Goal: Task Accomplishment & Management: Use online tool/utility

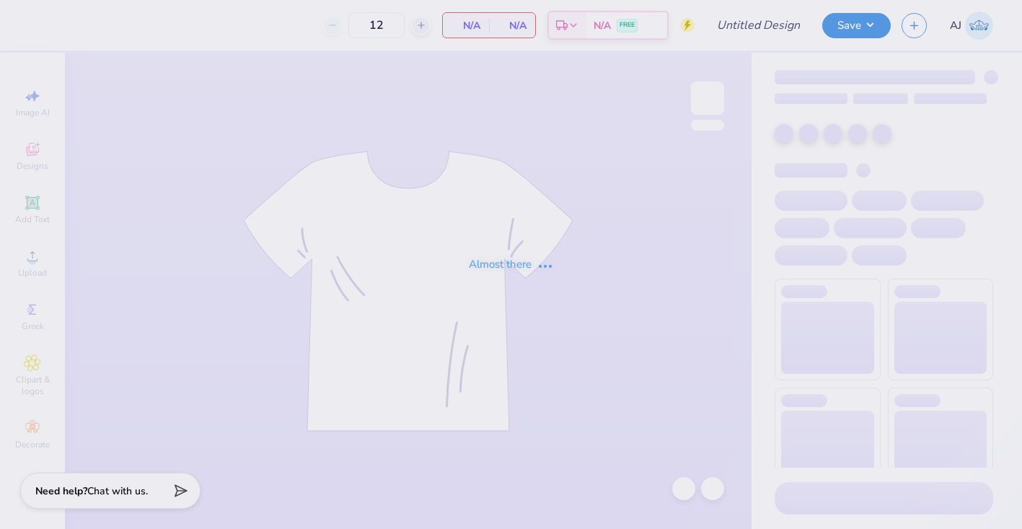
type input "Dchi Dads Wknd"
type input "30"
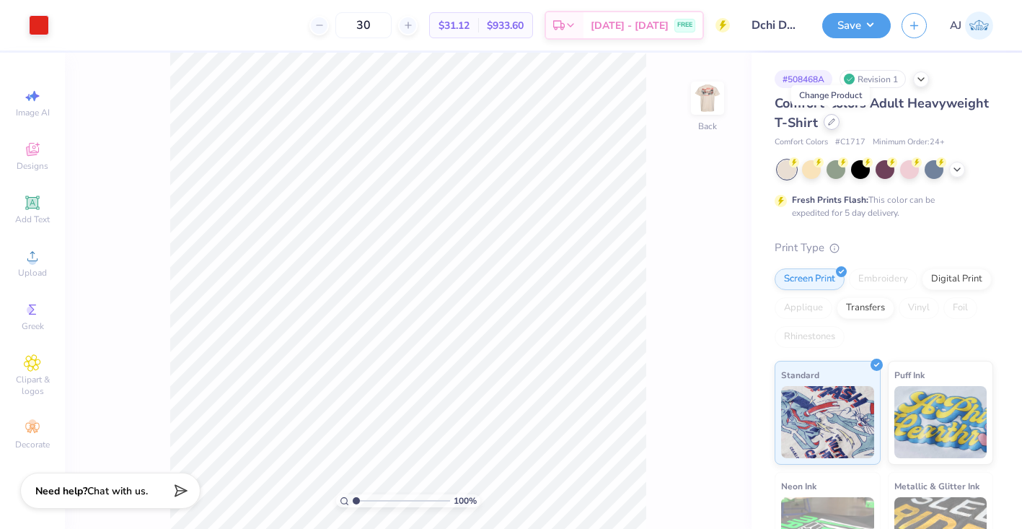
click at [828, 118] on icon at bounding box center [831, 121] width 7 height 7
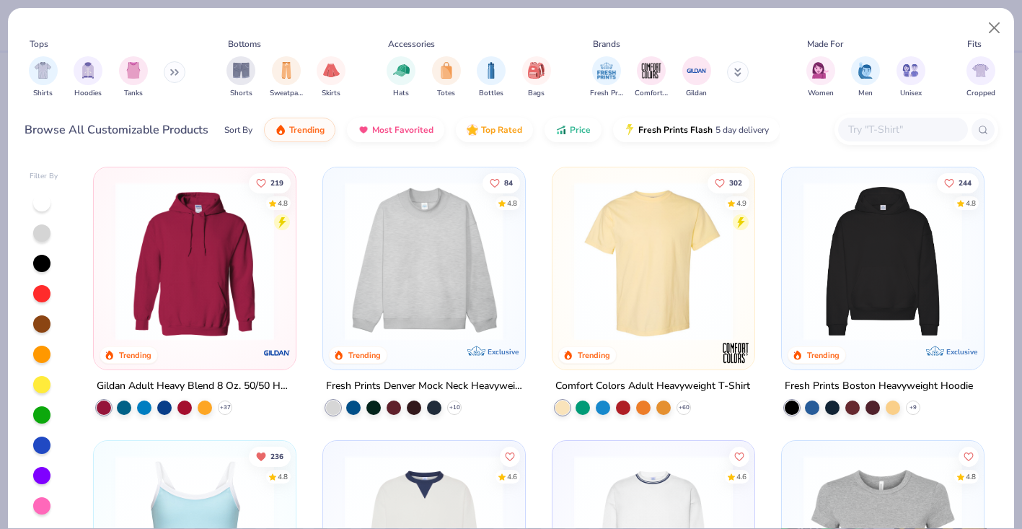
click at [889, 144] on div at bounding box center [916, 129] width 164 height 31
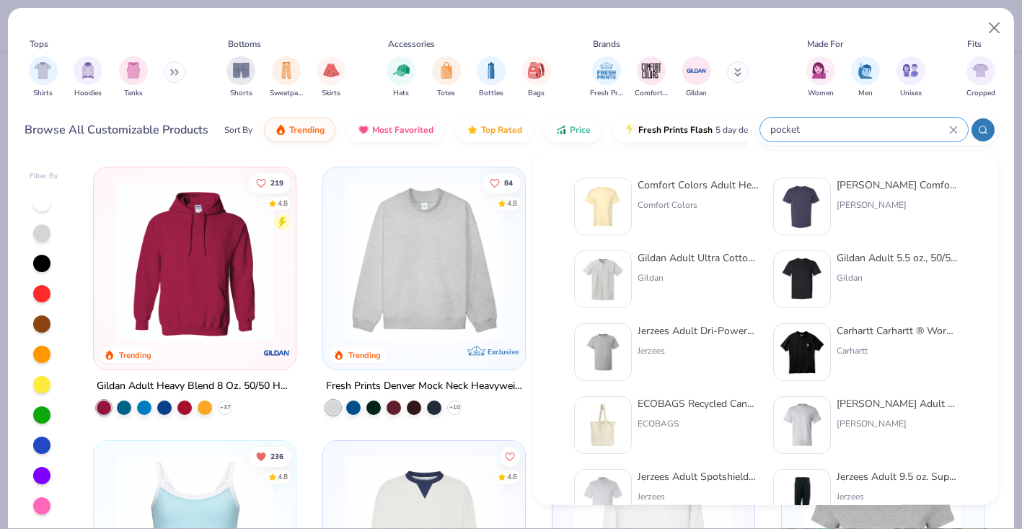
type input "pocket"
click at [616, 212] on img at bounding box center [603, 206] width 45 height 45
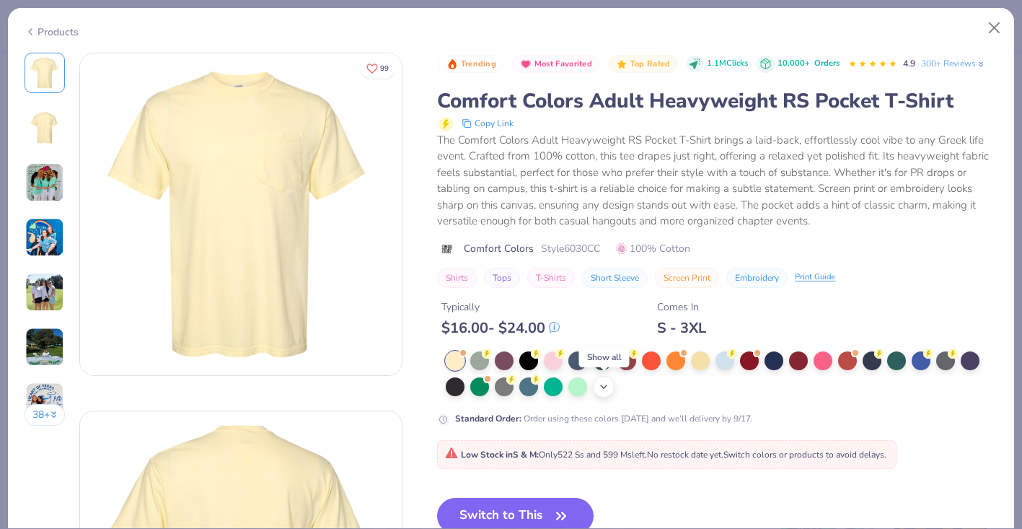
click at [612, 384] on div "+ 22" at bounding box center [604, 387] width 22 height 22
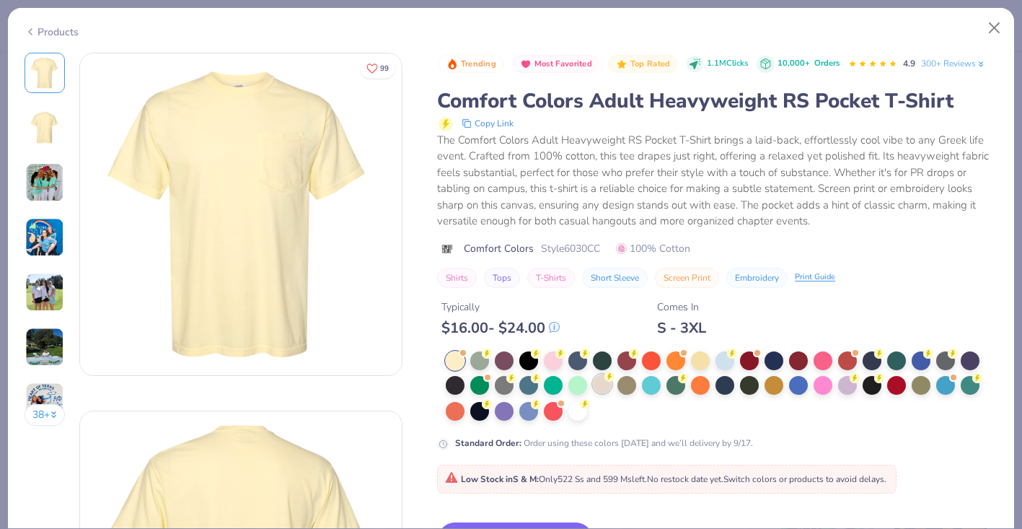
click at [608, 384] on div at bounding box center [602, 383] width 19 height 19
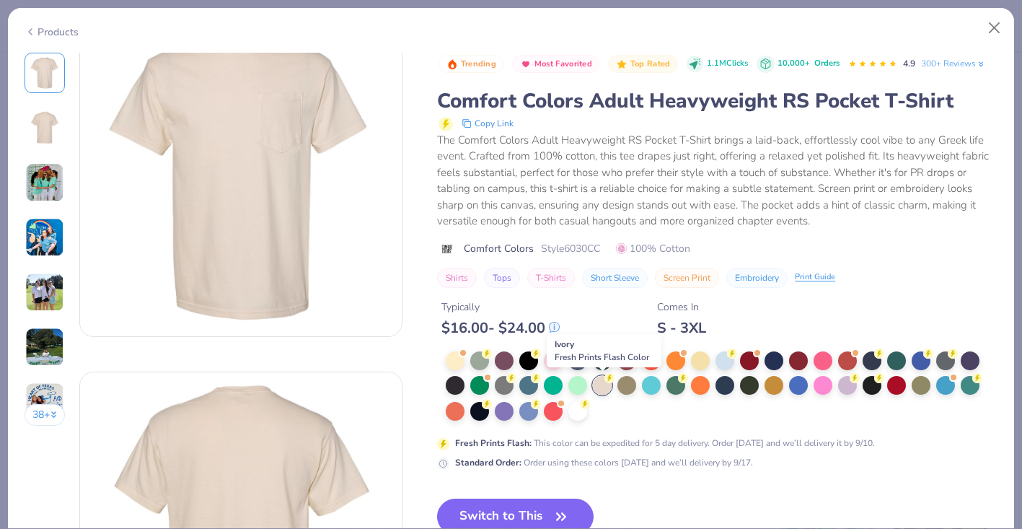
scroll to position [40, 0]
click at [513, 506] on button "Switch to This" at bounding box center [515, 516] width 156 height 36
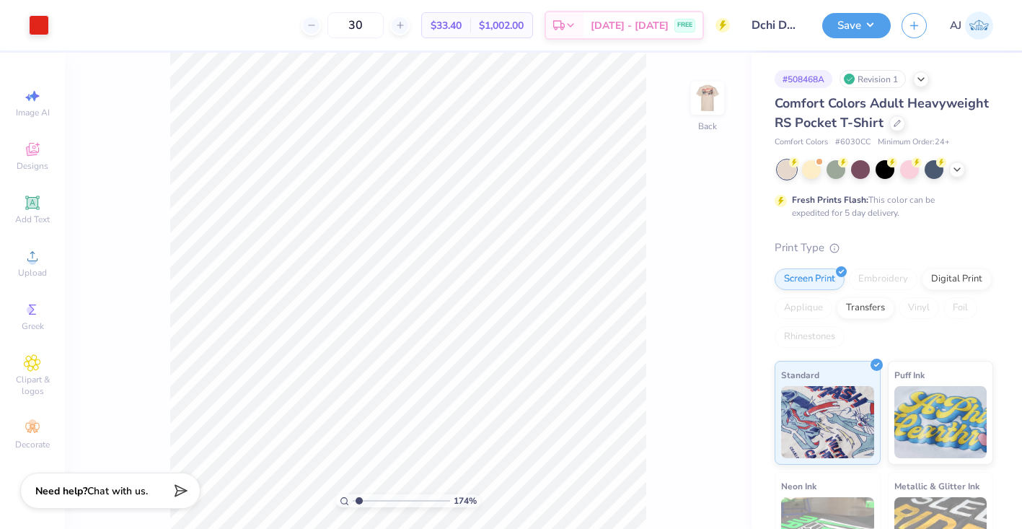
click at [358, 494] on input "range" at bounding box center [401, 500] width 97 height 13
drag, startPoint x: 358, startPoint y: 497, endPoint x: 338, endPoint y: 493, distance: 20.7
type input "1"
click at [353, 494] on input "range" at bounding box center [401, 500] width 97 height 13
click at [718, 98] on img at bounding box center [708, 98] width 58 height 58
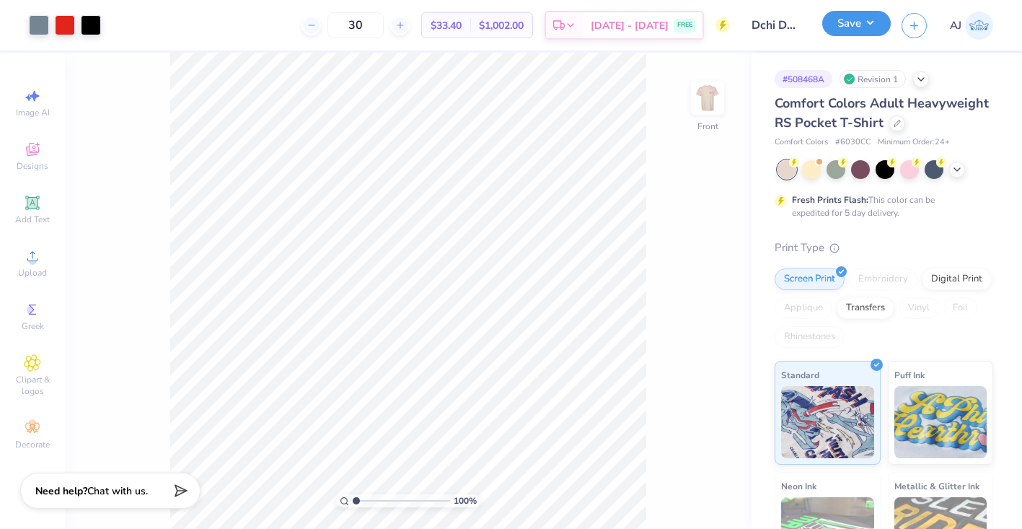
click at [853, 30] on button "Save" at bounding box center [856, 23] width 69 height 25
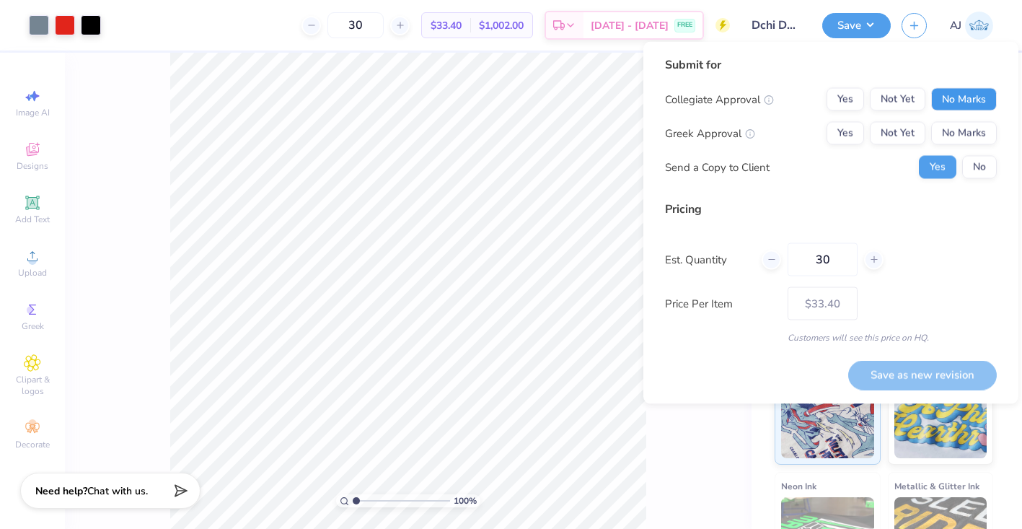
click at [983, 98] on button "No Marks" at bounding box center [964, 99] width 66 height 23
click at [847, 140] on button "Yes" at bounding box center [845, 133] width 38 height 23
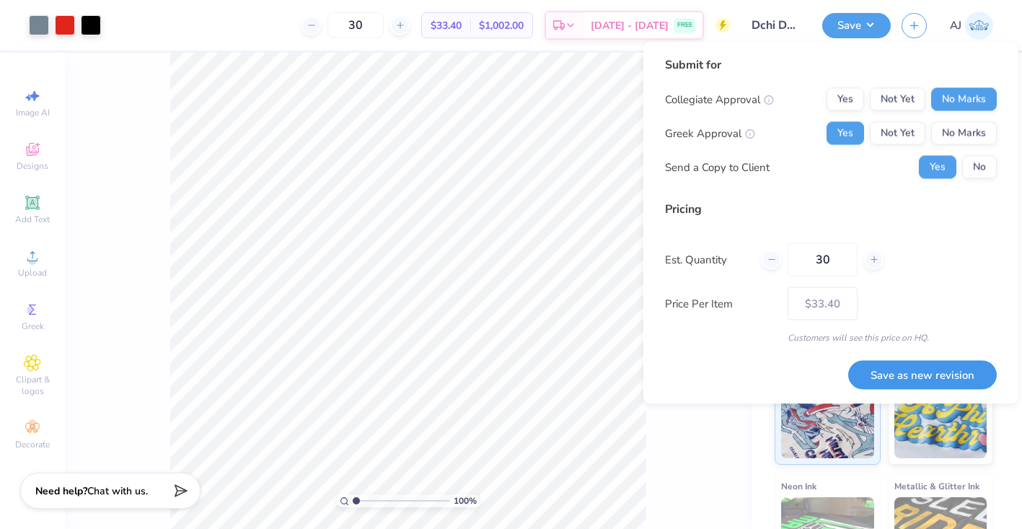
click at [892, 374] on button "Save as new revision" at bounding box center [922, 375] width 149 height 30
type input "$33.40"
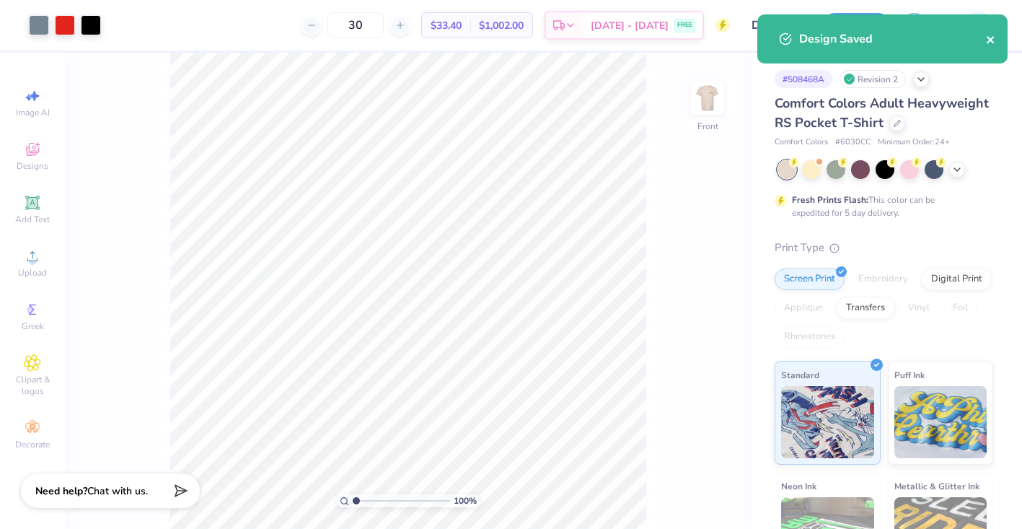
click at [990, 36] on icon "close" at bounding box center [991, 40] width 10 height 12
